Goal: Answer question/provide support

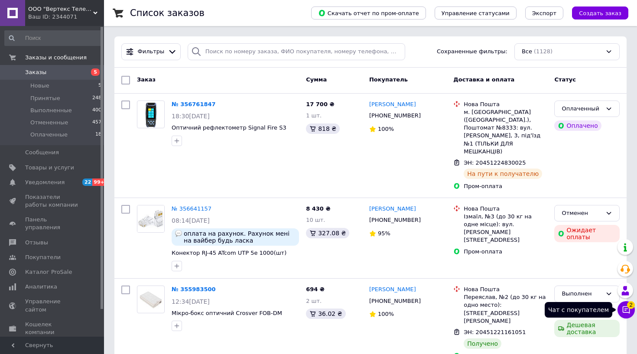
click at [625, 310] on icon at bounding box center [626, 309] width 7 height 7
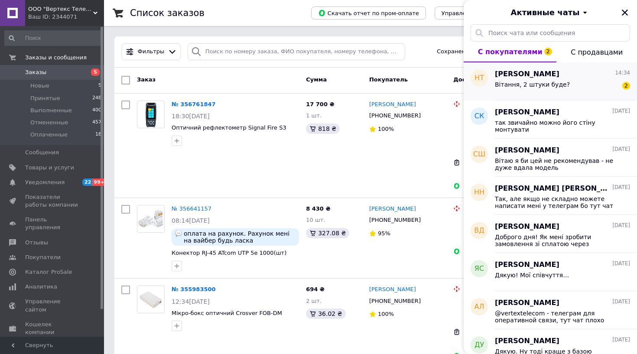
click at [569, 88] on div "Вітання, 2 штуки буде? 2" at bounding box center [562, 86] width 135 height 14
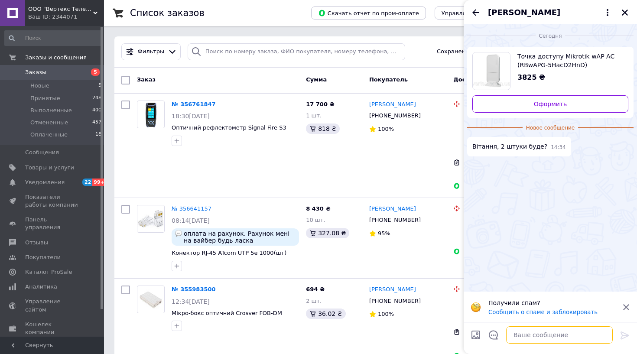
click at [550, 337] on textarea at bounding box center [559, 334] width 107 height 17
type textarea "вітаю -вже ні - прибрали. з наявності"
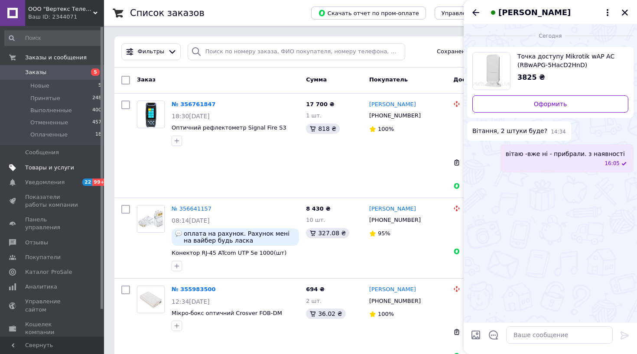
click at [39, 171] on link "Товары и услуги" at bounding box center [53, 167] width 107 height 15
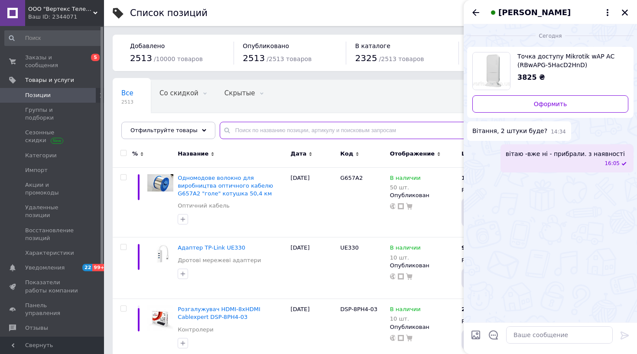
click at [236, 129] on input "text" at bounding box center [420, 130] width 400 height 17
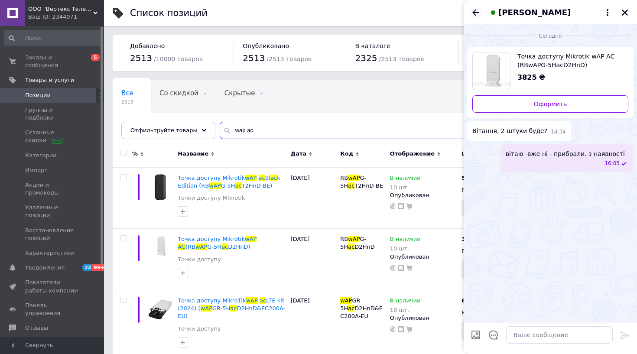
type input "wap ac"
click at [476, 14] on icon "Назад" at bounding box center [476, 12] width 10 height 10
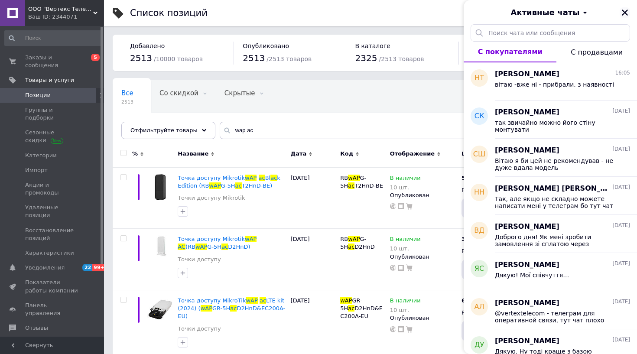
click at [627, 11] on icon "Закрыть" at bounding box center [625, 13] width 8 height 8
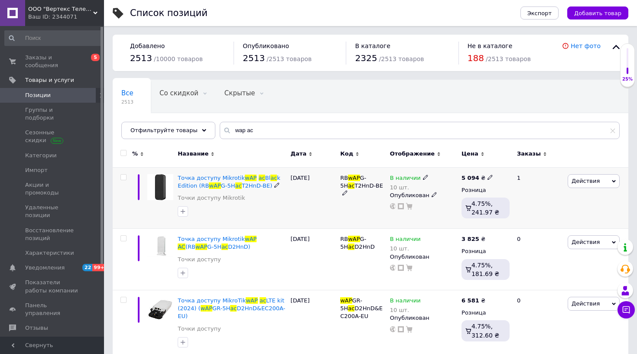
click at [404, 177] on span "В наличии" at bounding box center [405, 179] width 31 height 9
click at [442, 188] on li "Нет в наличии" at bounding box center [475, 189] width 82 height 12
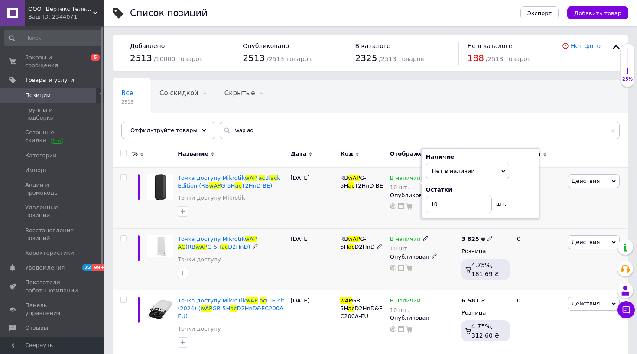
click at [409, 236] on span "В наличии" at bounding box center [405, 240] width 31 height 9
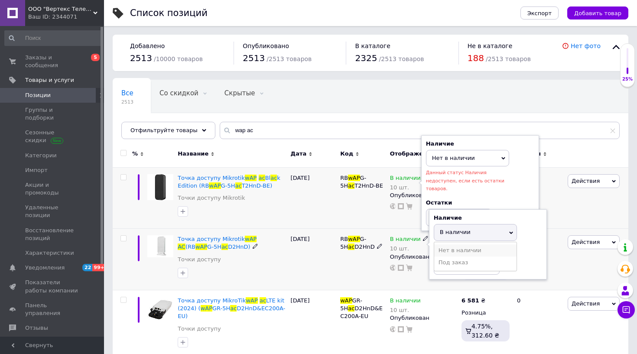
click at [442, 247] on li "Нет в наличии" at bounding box center [475, 250] width 82 height 12
click at [447, 270] on input "10" at bounding box center [467, 265] width 66 height 17
type input "1"
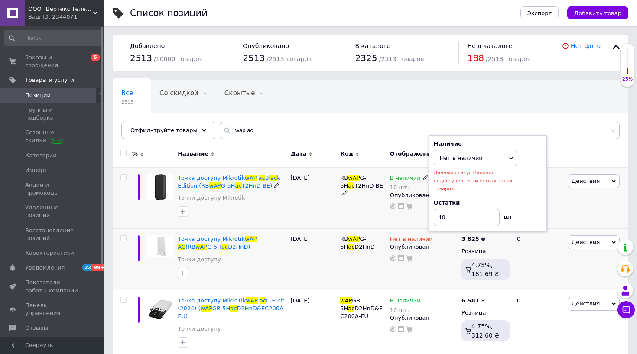
click at [459, 198] on div "Наличие Нет в наличии В наличии Под заказ Данный статус Наличия недоступен, есл…" at bounding box center [488, 183] width 108 height 86
click at [451, 221] on input "10" at bounding box center [467, 217] width 66 height 17
type input "1"
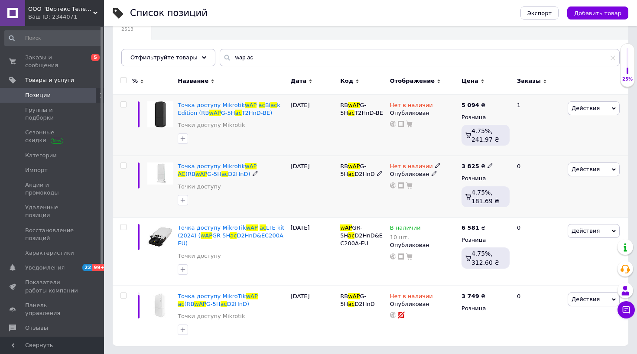
scroll to position [72, 0]
